Goal: Transaction & Acquisition: Book appointment/travel/reservation

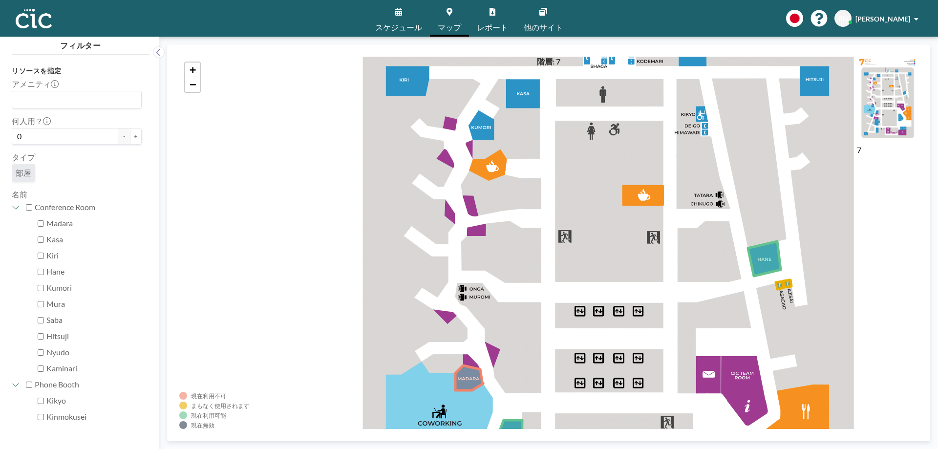
drag, startPoint x: 521, startPoint y: 203, endPoint x: 539, endPoint y: 411, distance: 209.4
click at [539, 411] on div "+ −" at bounding box center [548, 243] width 738 height 372
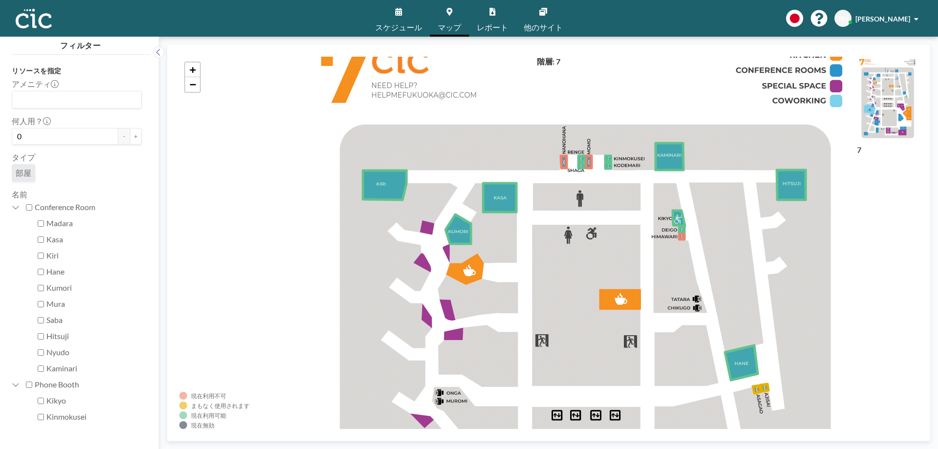
drag, startPoint x: 581, startPoint y: 343, endPoint x: 579, endPoint y: 420, distance: 77.7
click at [579, 420] on div "+ −" at bounding box center [548, 243] width 738 height 372
click at [684, 229] on icon at bounding box center [681, 229] width 5 height 5
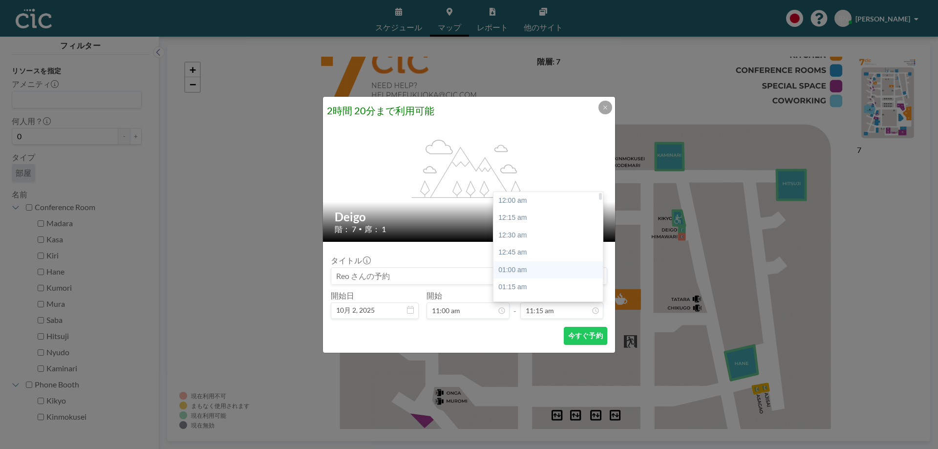
click at [536, 266] on div "01:00 am" at bounding box center [550, 270] width 114 height 18
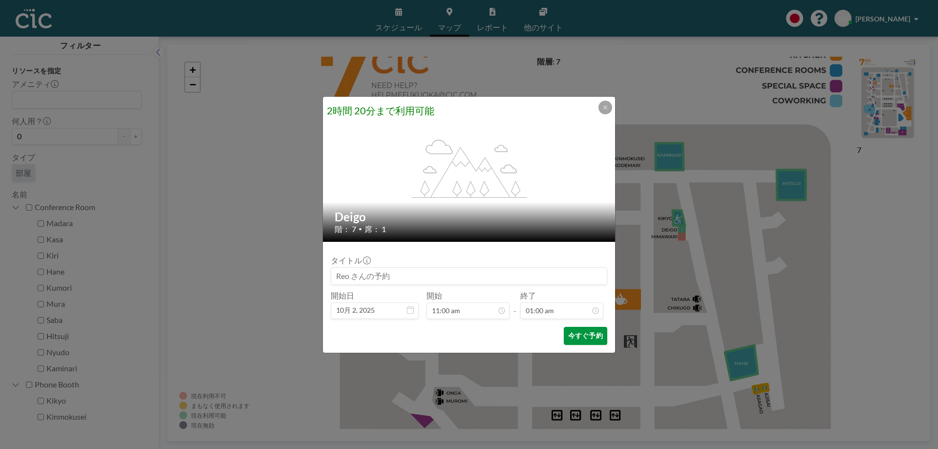
scroll to position [69, 0]
click at [574, 339] on button "今すぐ予約" at bounding box center [585, 336] width 43 height 18
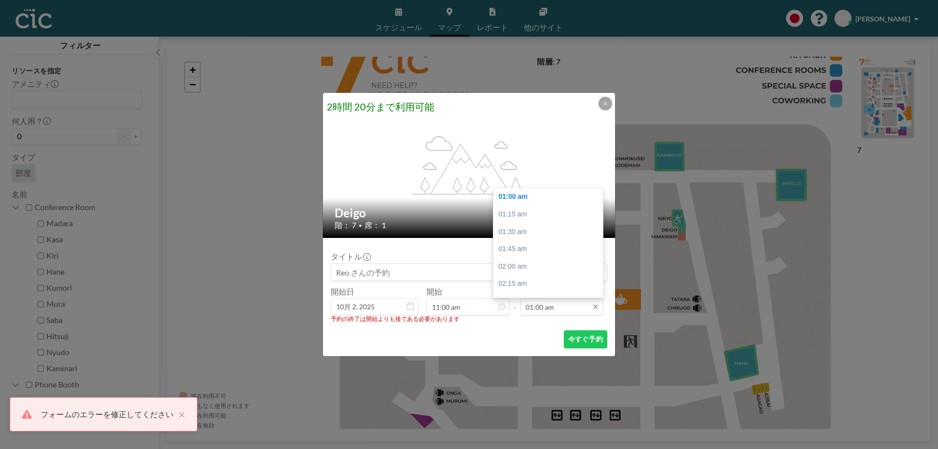
click at [557, 306] on input "01:00 am" at bounding box center [561, 306] width 83 height 17
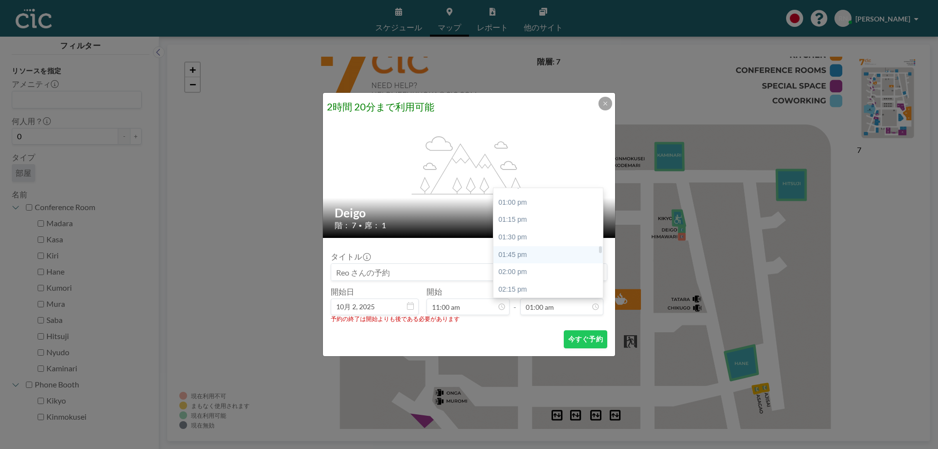
scroll to position [898, 0]
click at [528, 204] on div "01:00 pm" at bounding box center [550, 203] width 114 height 18
type input "01:00 pm"
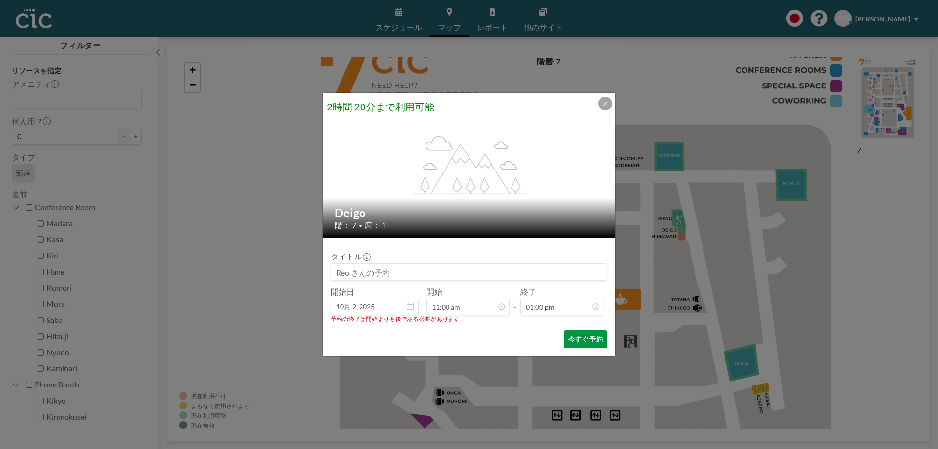
scroll to position [904, 0]
click at [582, 334] on button "今すぐ予約" at bounding box center [585, 339] width 43 height 18
